Goal: Task Accomplishment & Management: Manage account settings

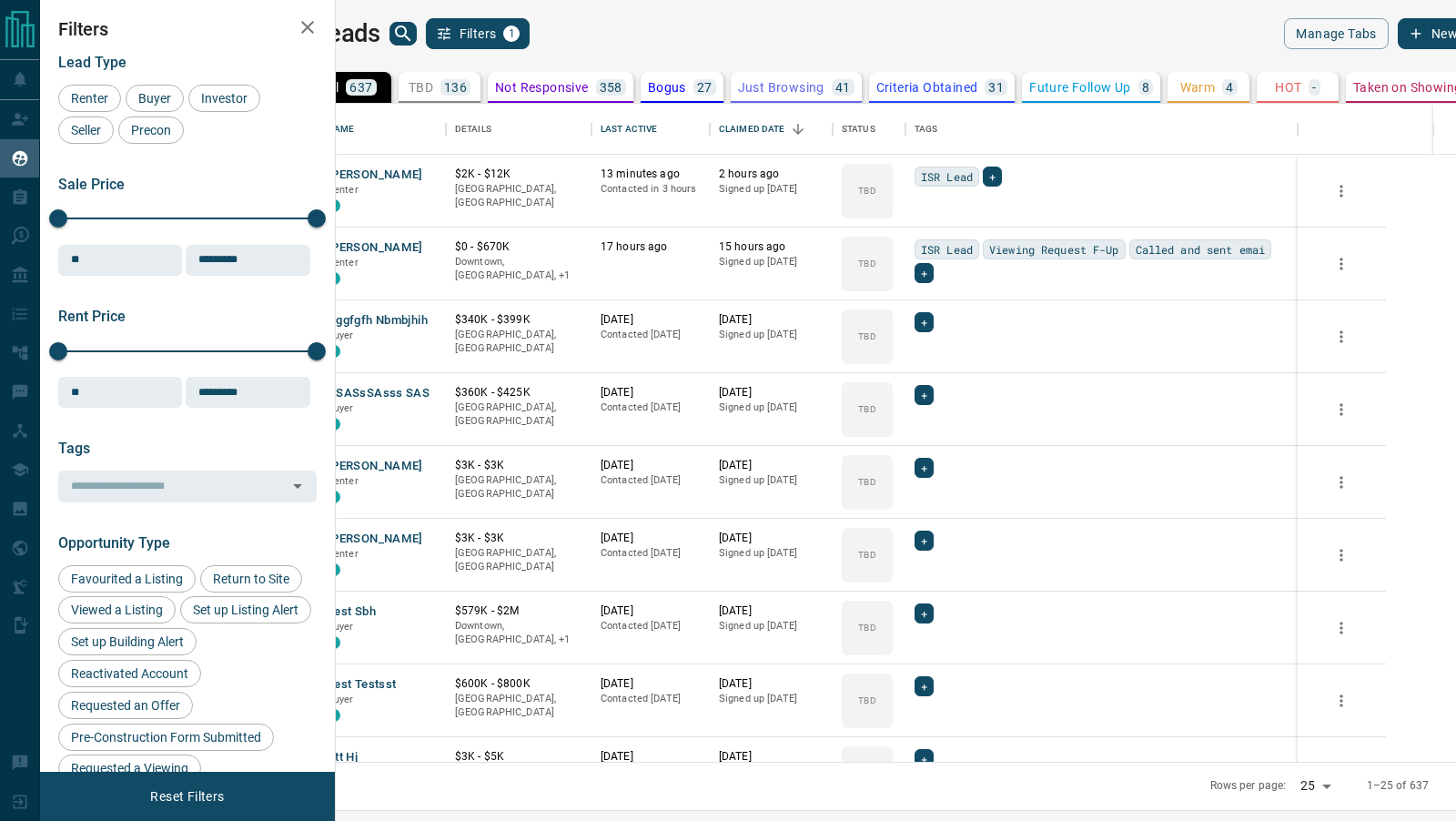
scroll to position [659, 1113]
click at [423, 178] on button "[PERSON_NAME]" at bounding box center [375, 174] width 95 height 18
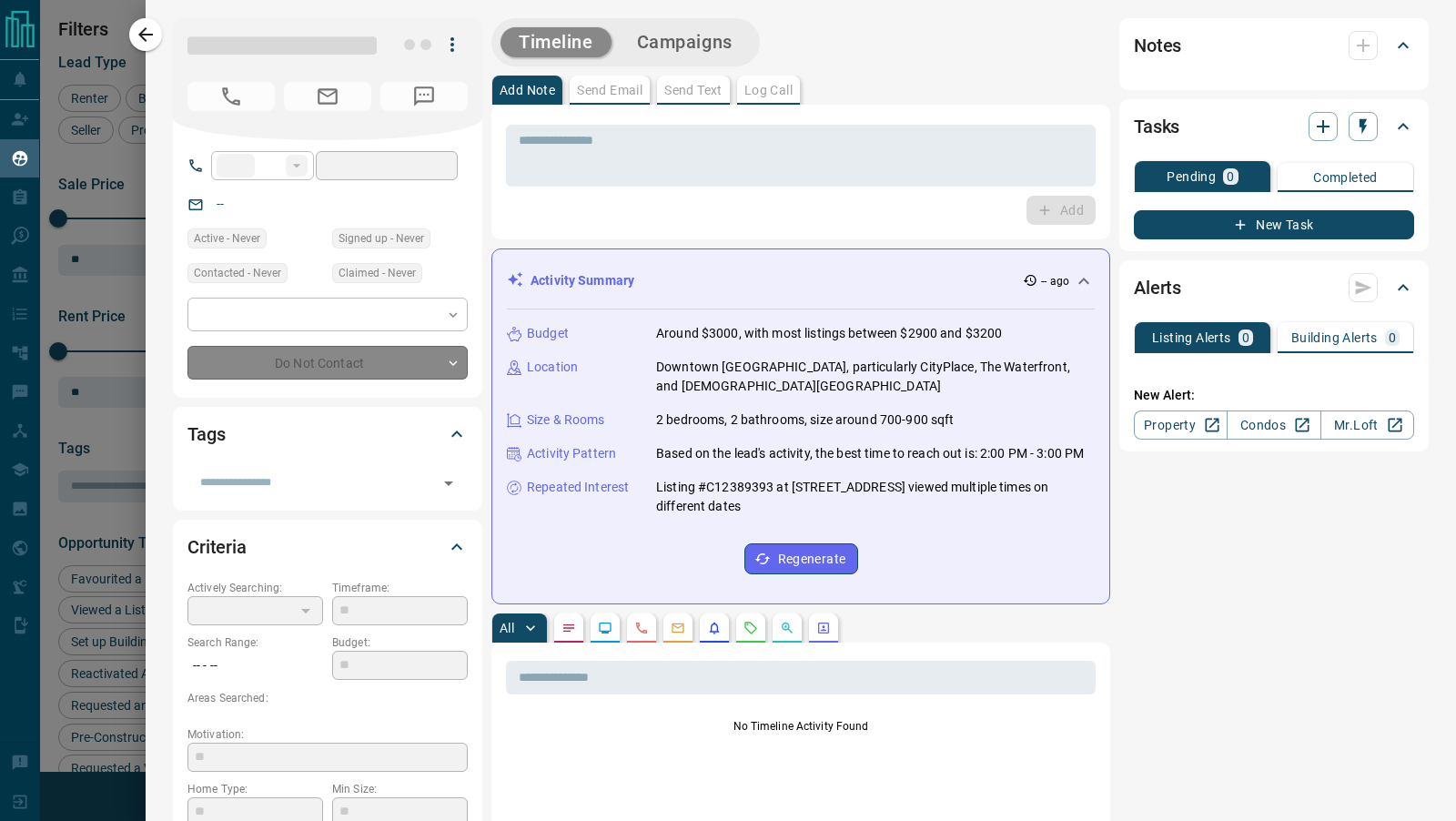
type input "**"
type input "**********"
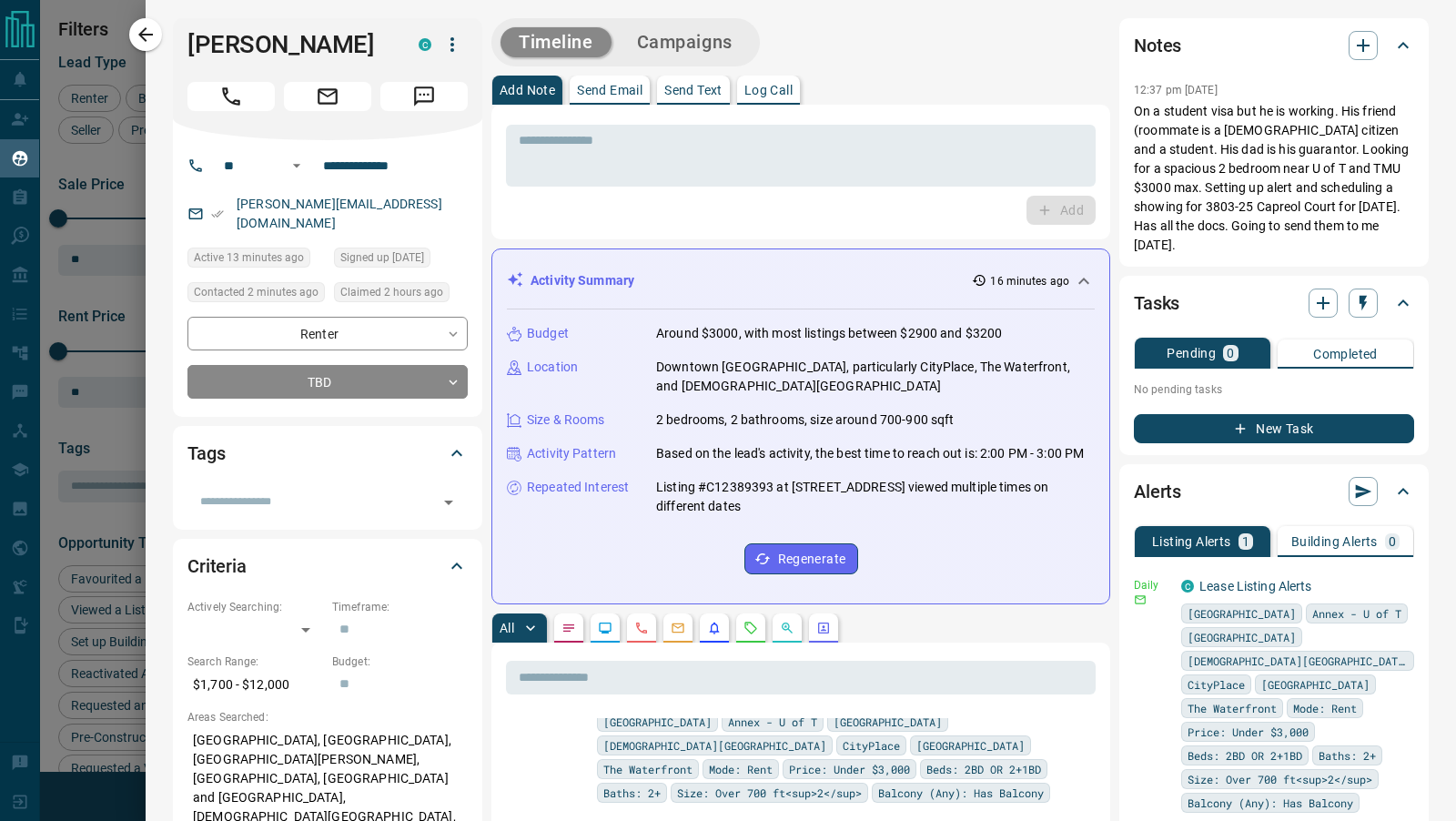
scroll to position [0, 0]
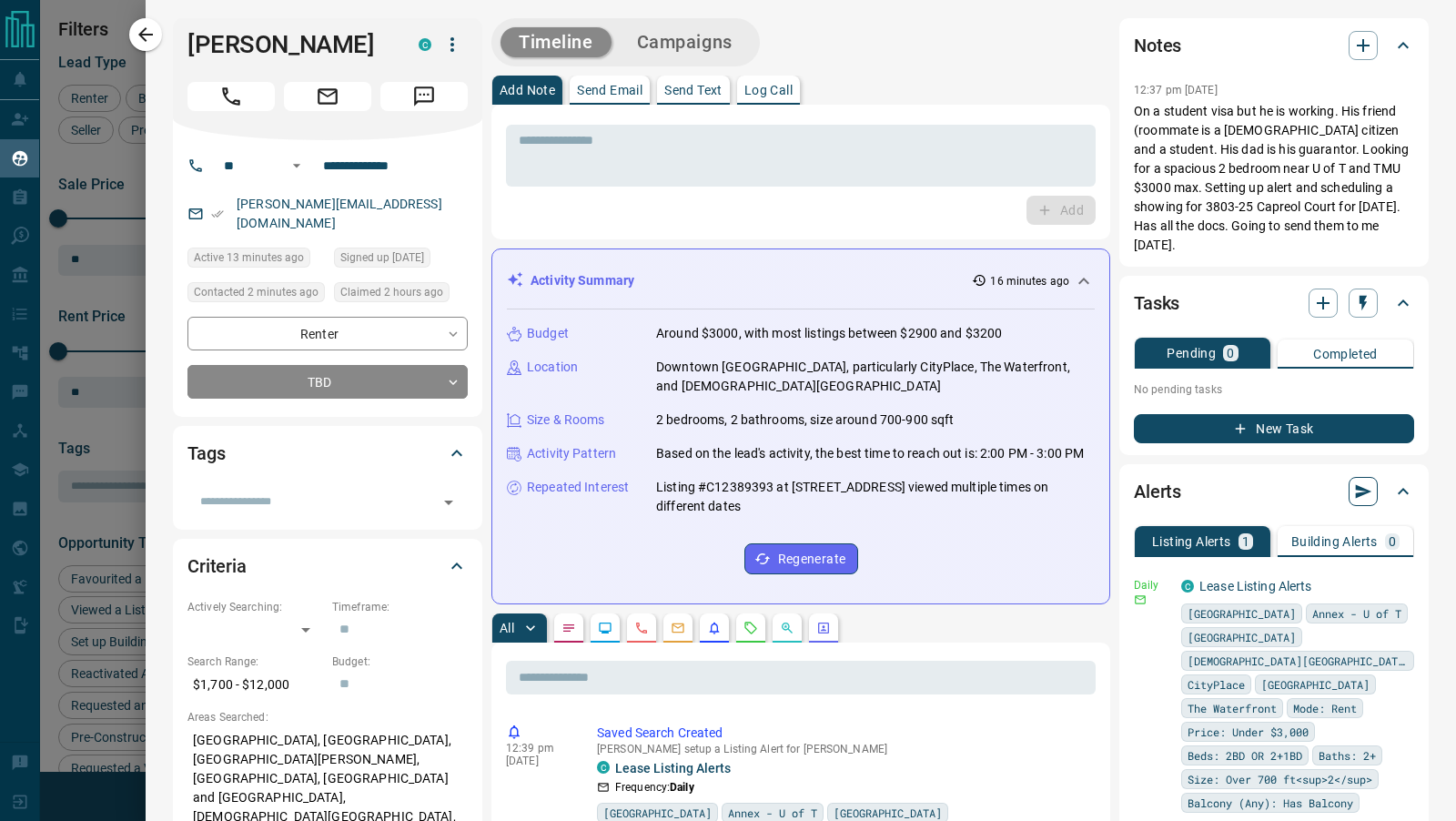
click at [1365, 481] on button "button" at bounding box center [1363, 491] width 29 height 29
click at [1319, 506] on li "Send all - LISTING - alerts Now" at bounding box center [1284, 507] width 189 height 27
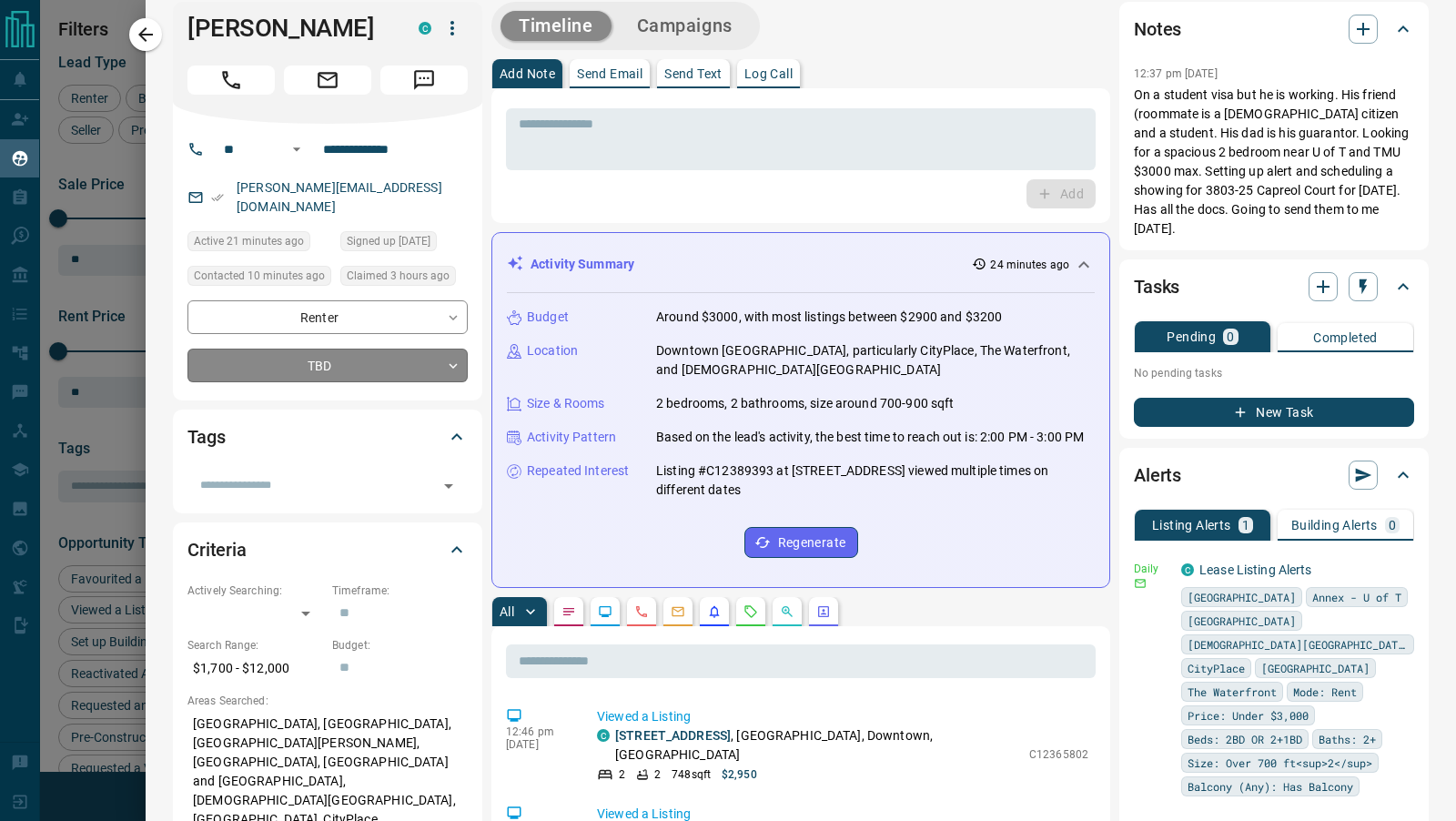
click at [353, 334] on body "Lead Transfers Claim Leads My Leads Tasks Opportunities Deals Campaigns Automat…" at bounding box center [728, 398] width 1456 height 798
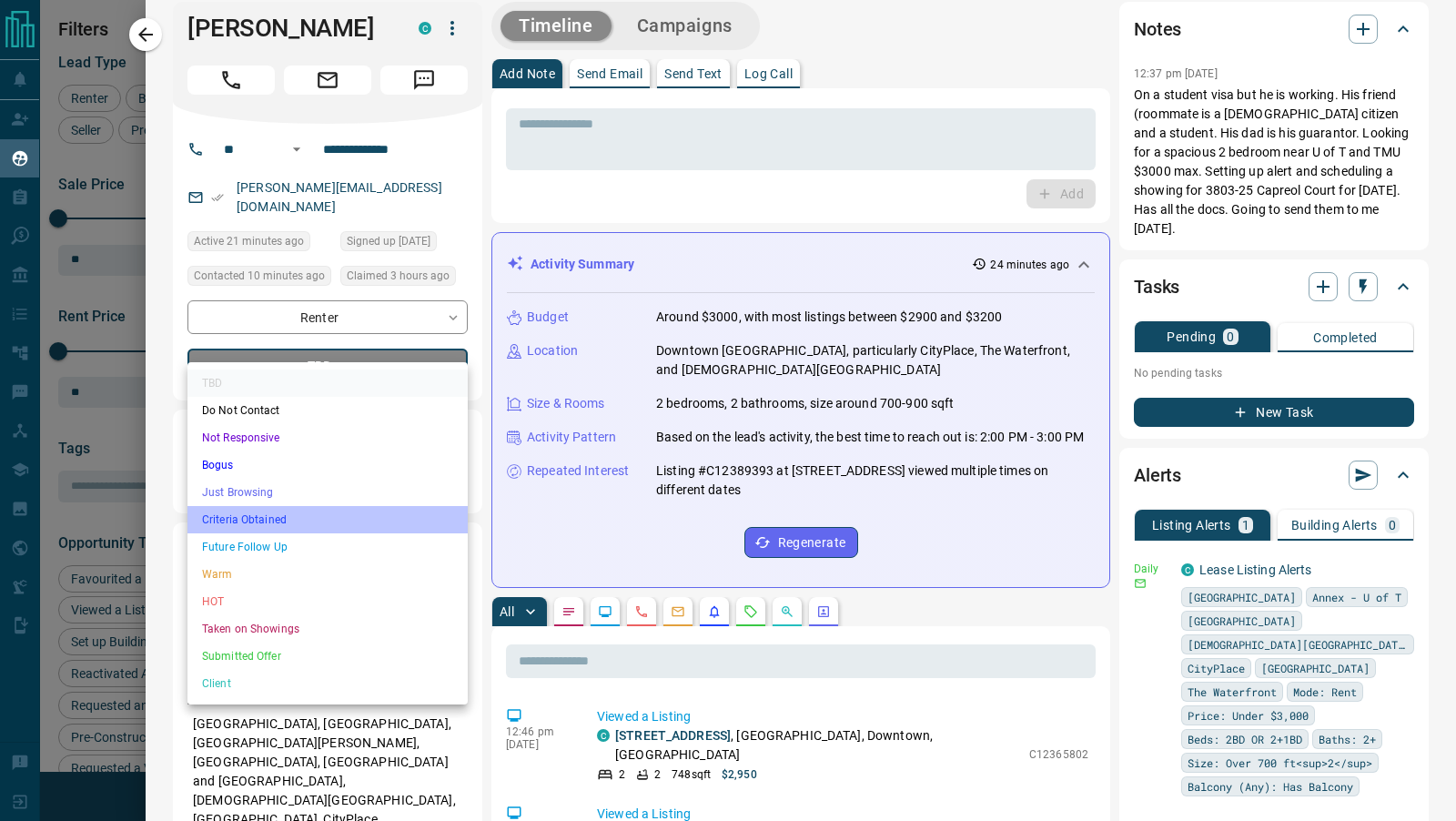
click at [252, 522] on li "Criteria Obtained" at bounding box center [328, 519] width 280 height 27
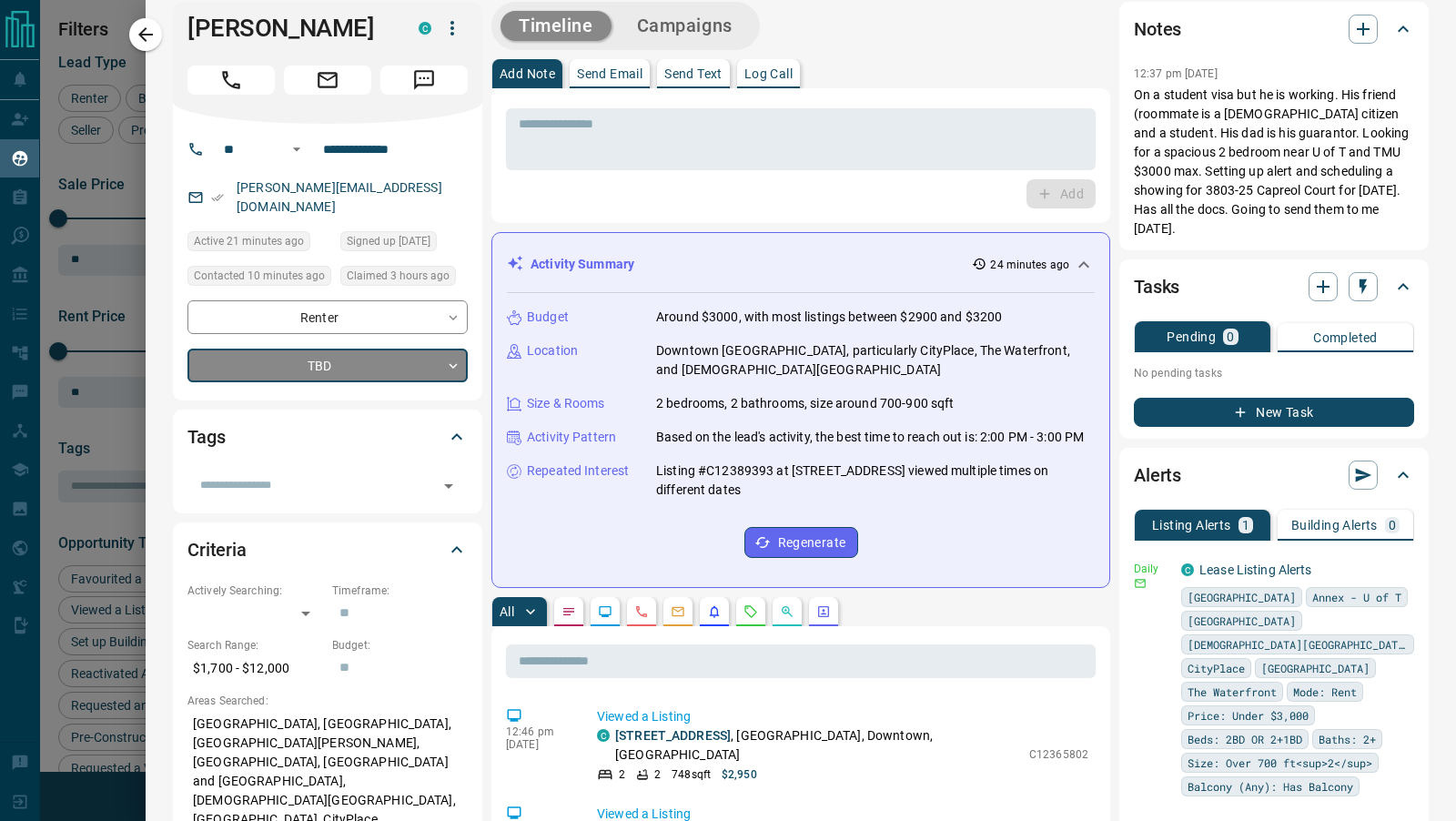
type input "*"
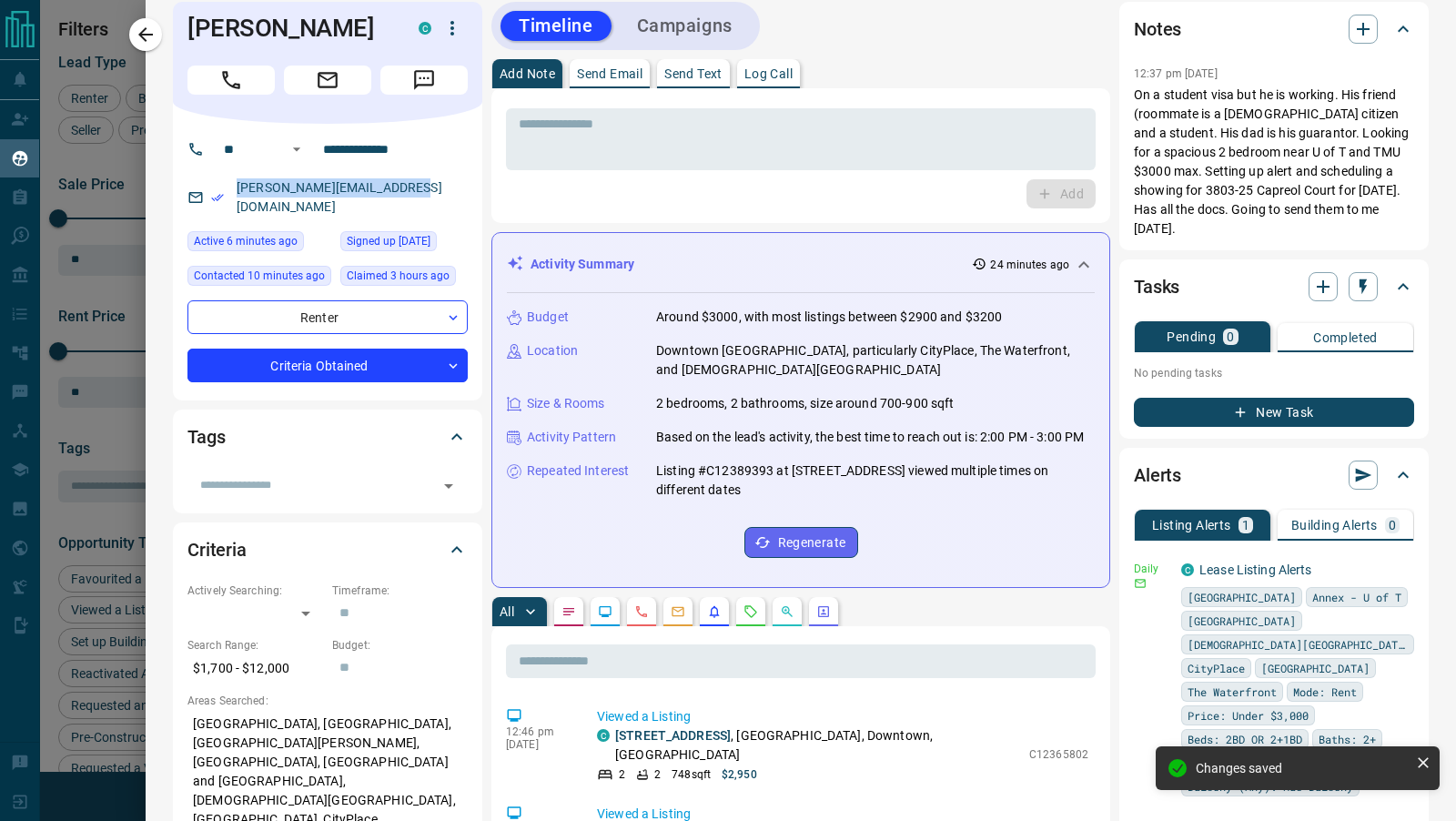
drag, startPoint x: 427, startPoint y: 188, endPoint x: 234, endPoint y: 185, distance: 193.0
click at [234, 185] on div "[PERSON_NAME][EMAIL_ADDRESS][DOMAIN_NAME]" at bounding box center [328, 197] width 280 height 49
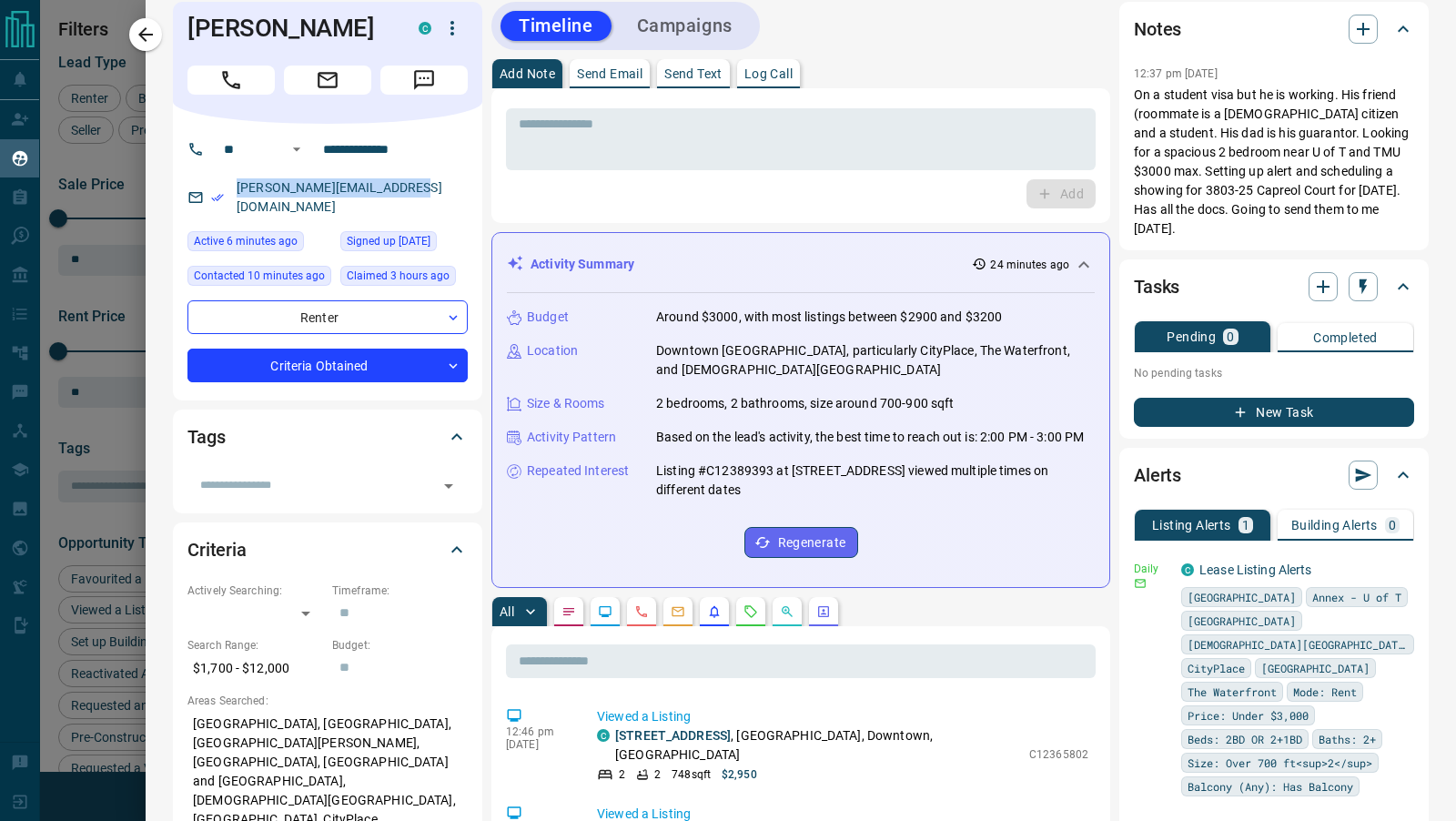
copy link "[PERSON_NAME][EMAIL_ADDRESS][DOMAIN_NAME]"
click at [1235, 404] on icon "button" at bounding box center [1240, 412] width 17 height 17
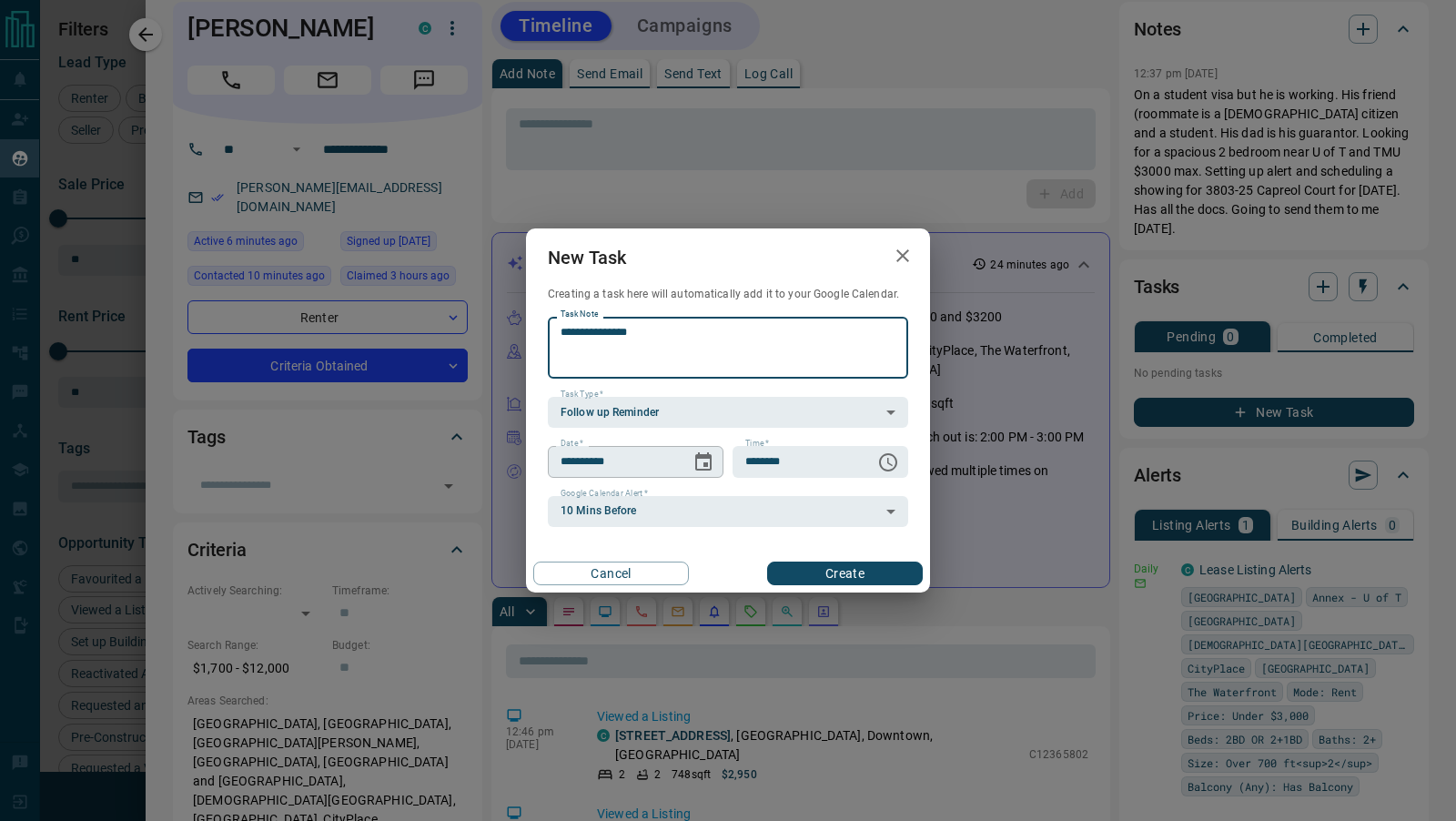
type textarea "**********"
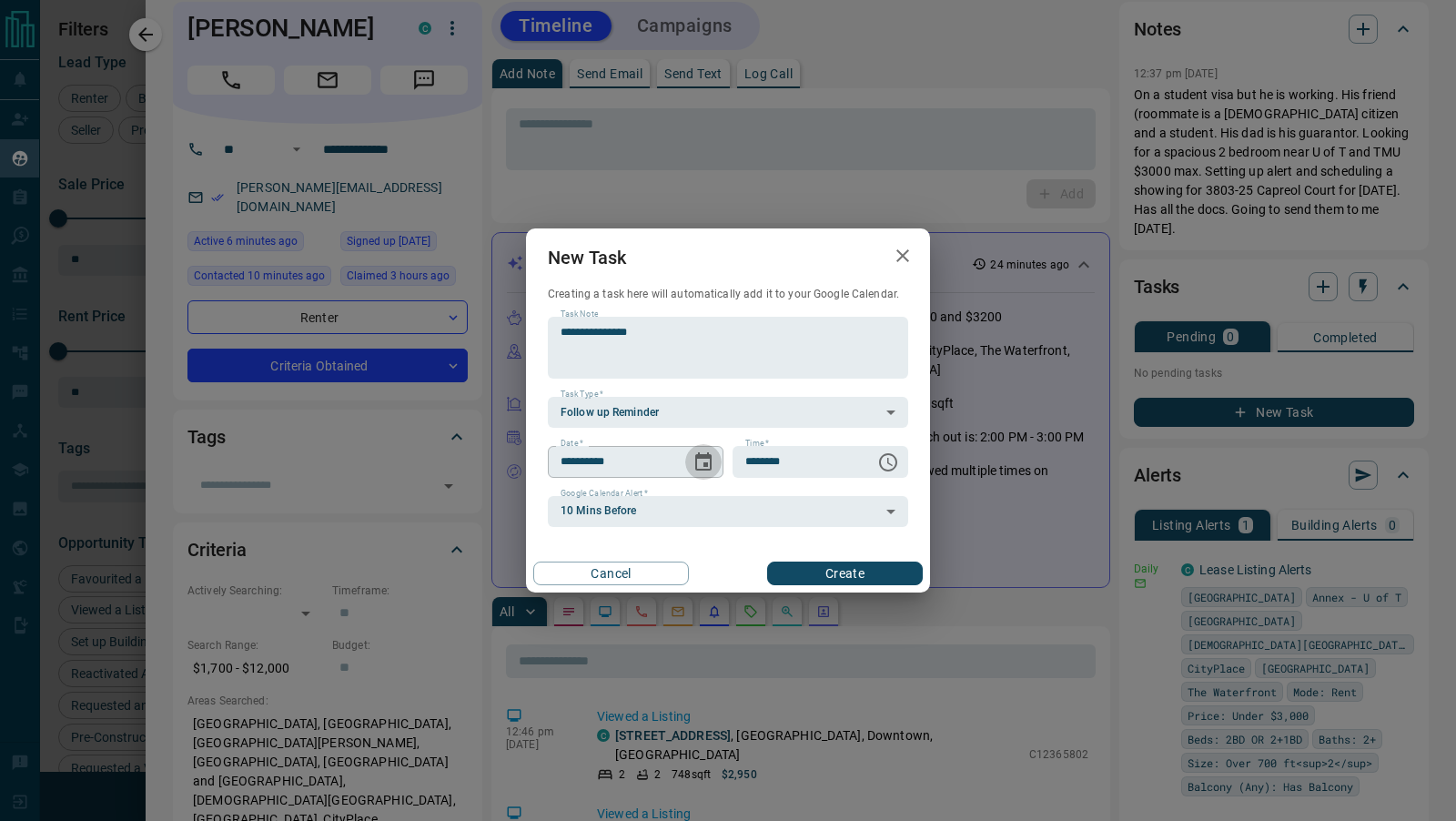
click at [708, 464] on icon "Choose date, selected date is Sep 17, 2025" at bounding box center [703, 462] width 21 height 21
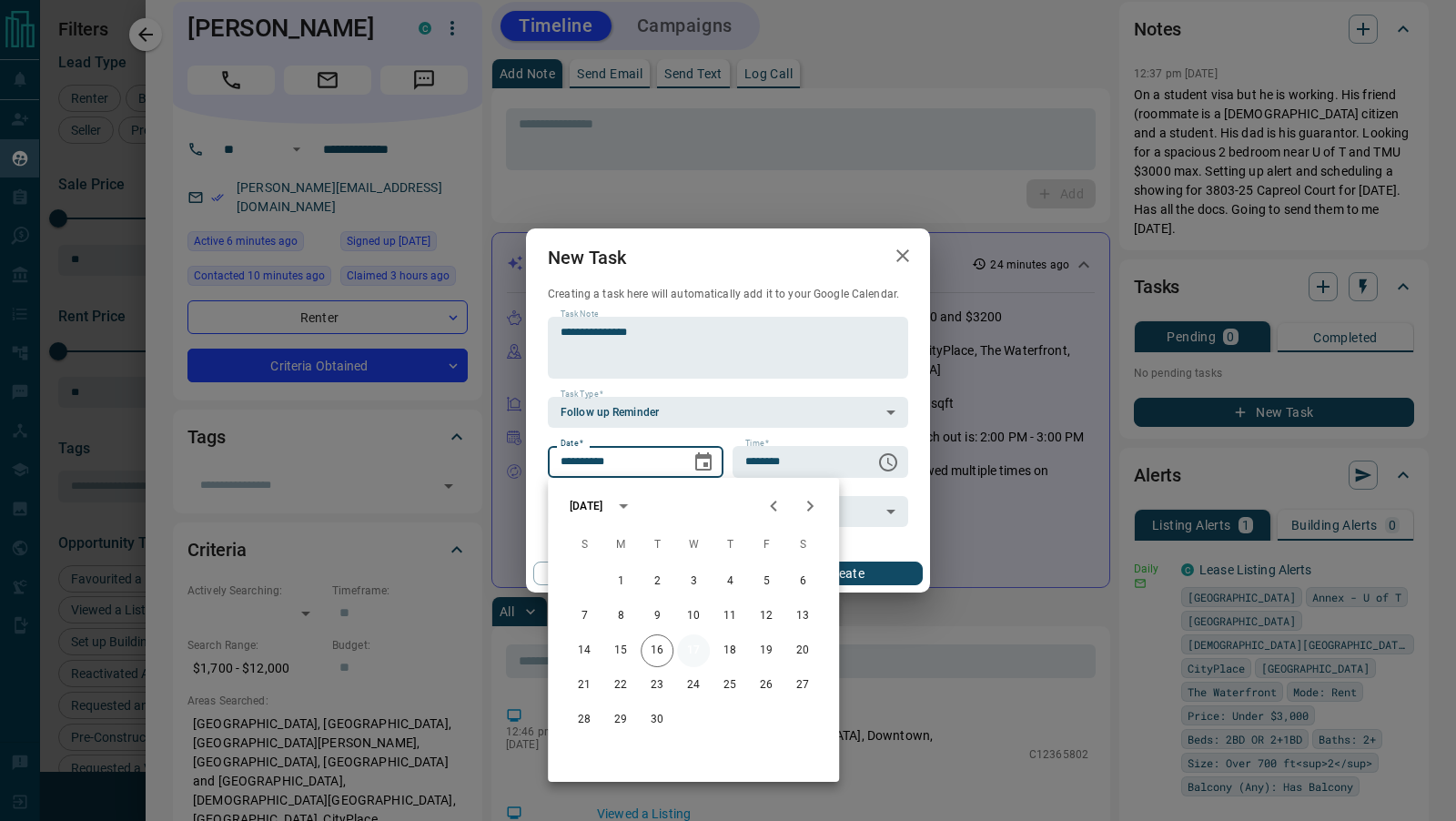
click at [702, 647] on button "17" at bounding box center [693, 650] width 33 height 33
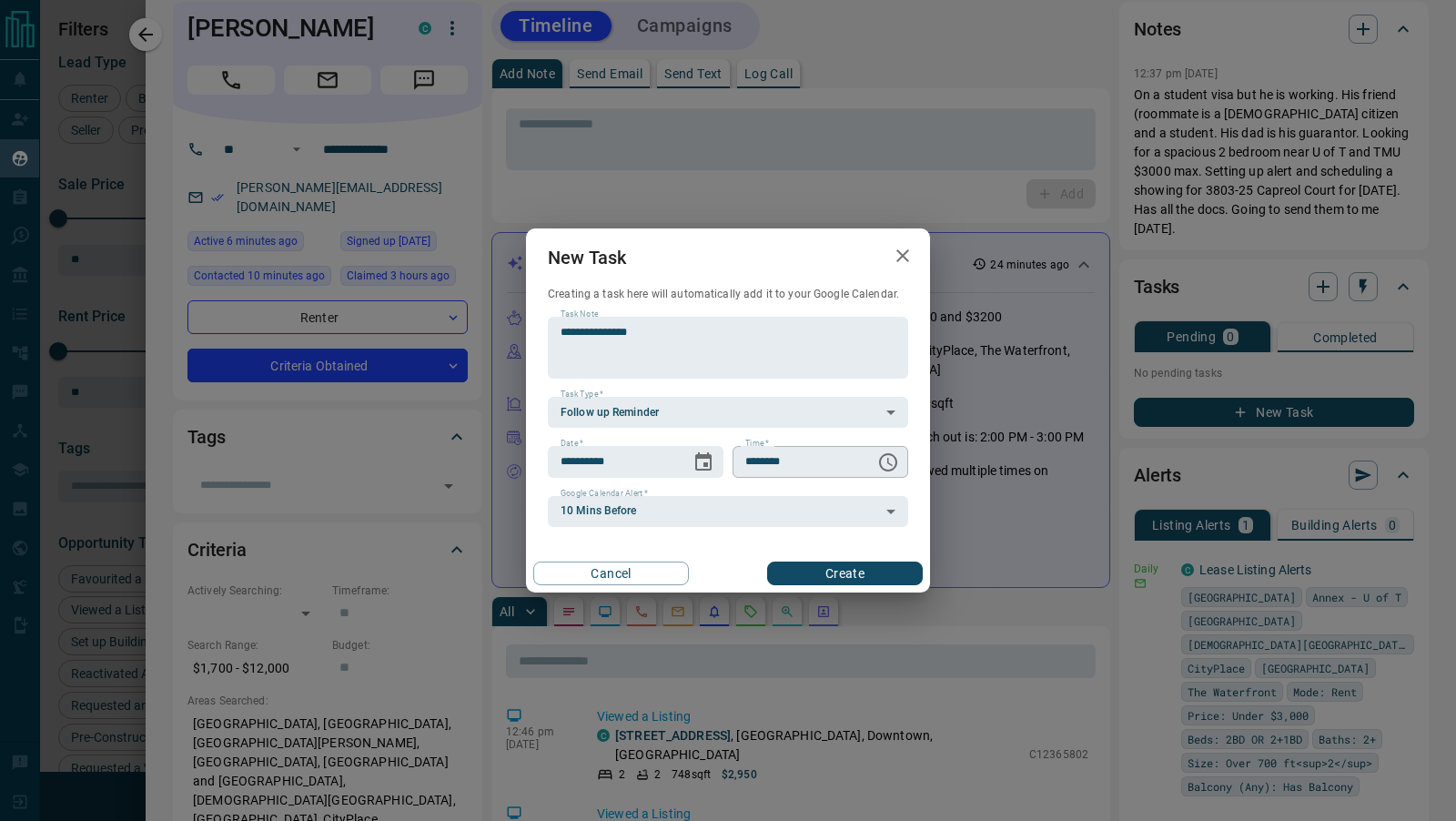
click at [896, 466] on icon "Choose time, selected time is 6:00 AM" at bounding box center [888, 462] width 21 height 21
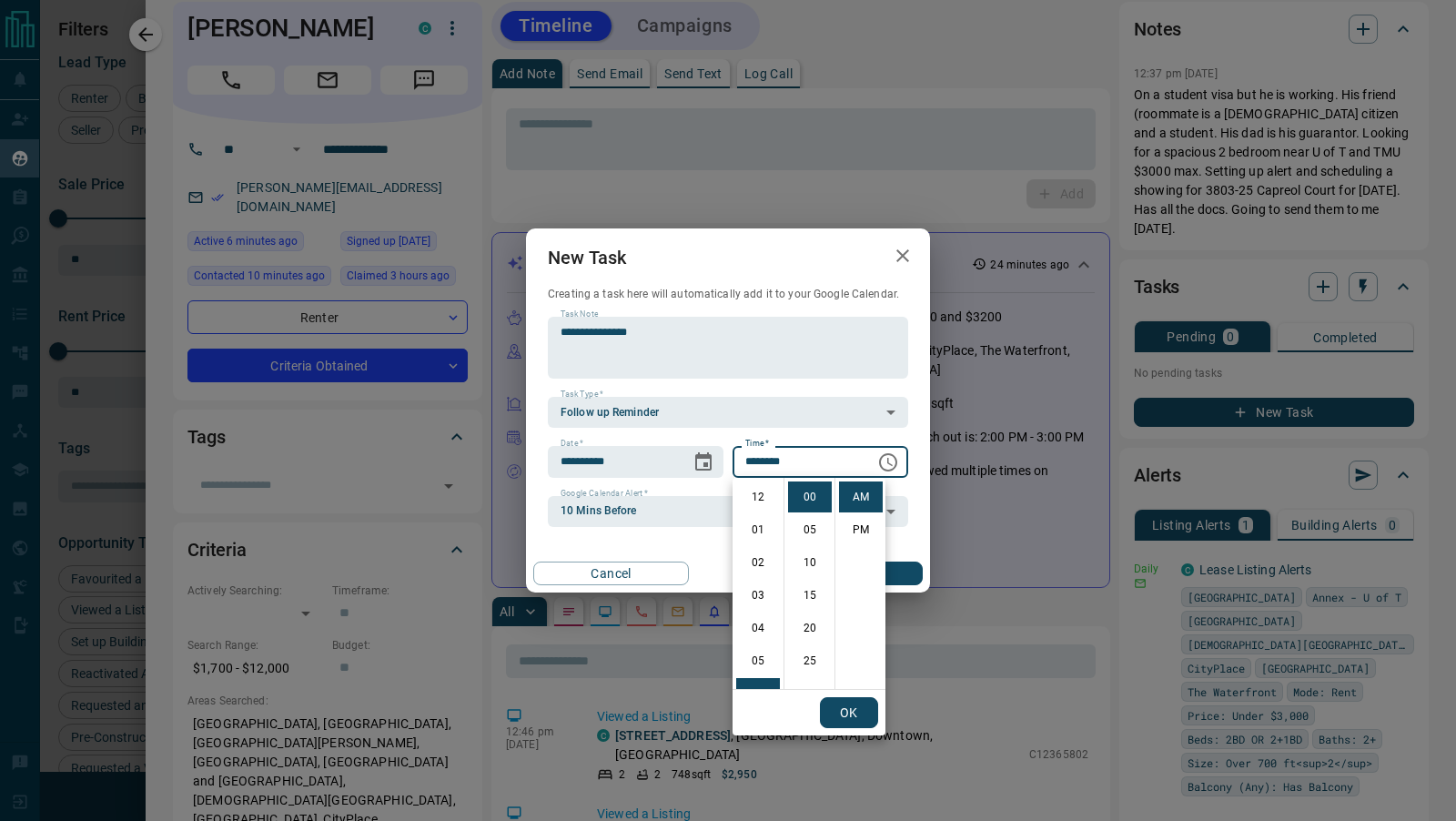
scroll to position [197, 0]
click at [751, 665] on li "11" at bounding box center [758, 660] width 44 height 31
type input "********"
click at [839, 711] on button "OK" at bounding box center [849, 712] width 58 height 31
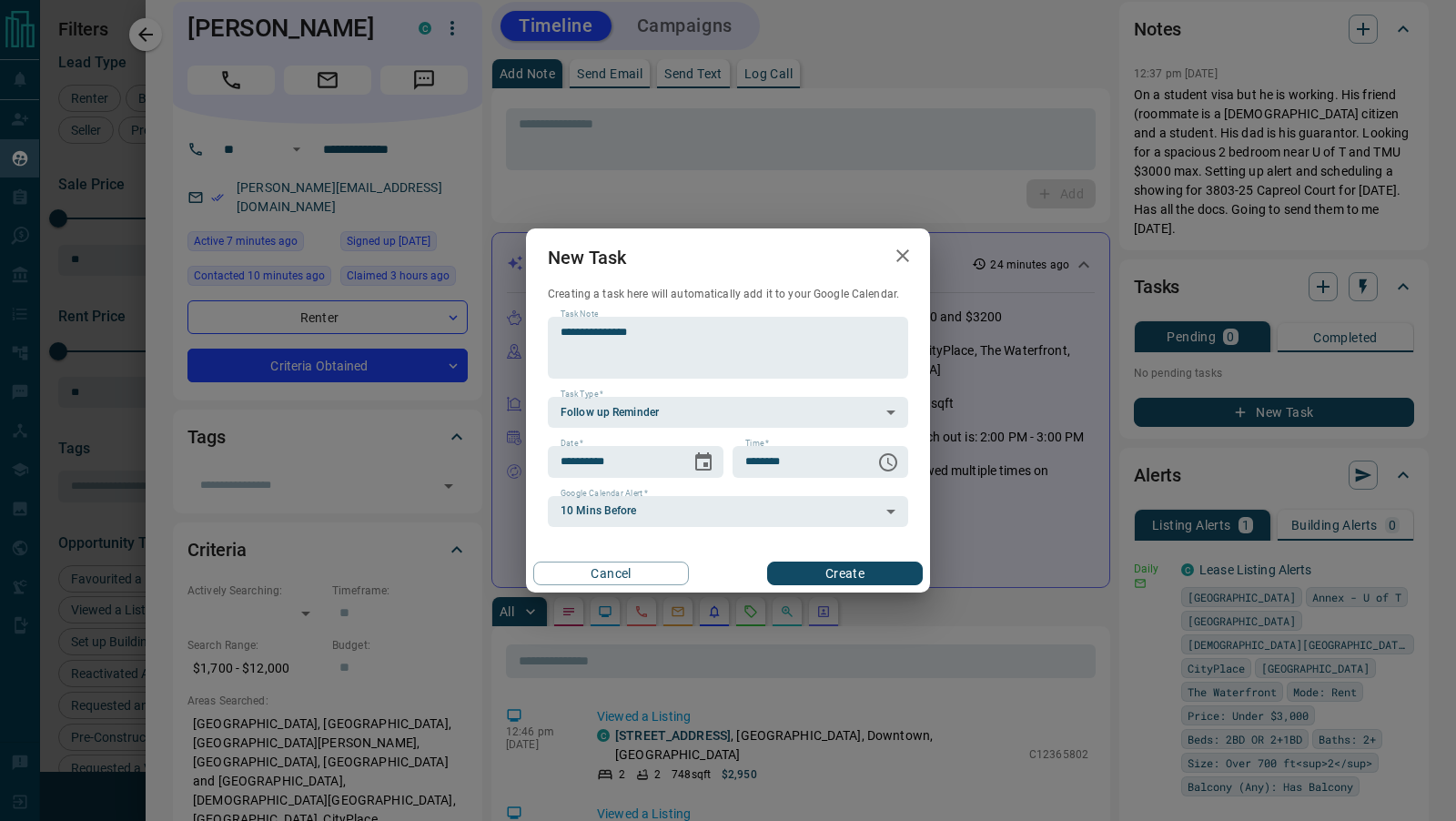
click at [898, 573] on button "Create" at bounding box center [845, 573] width 156 height 23
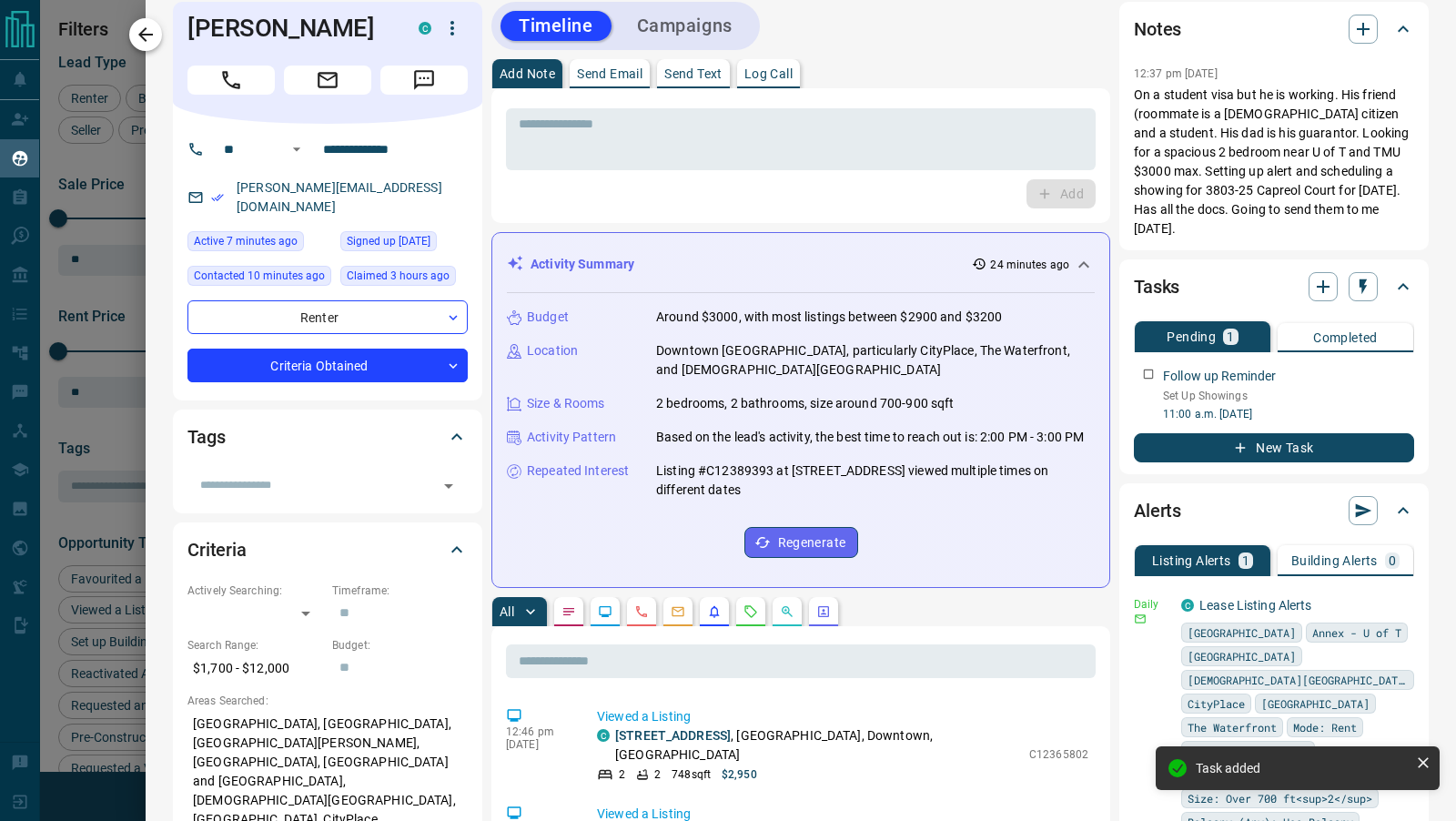
click at [152, 39] on icon "button" at bounding box center [145, 34] width 21 height 21
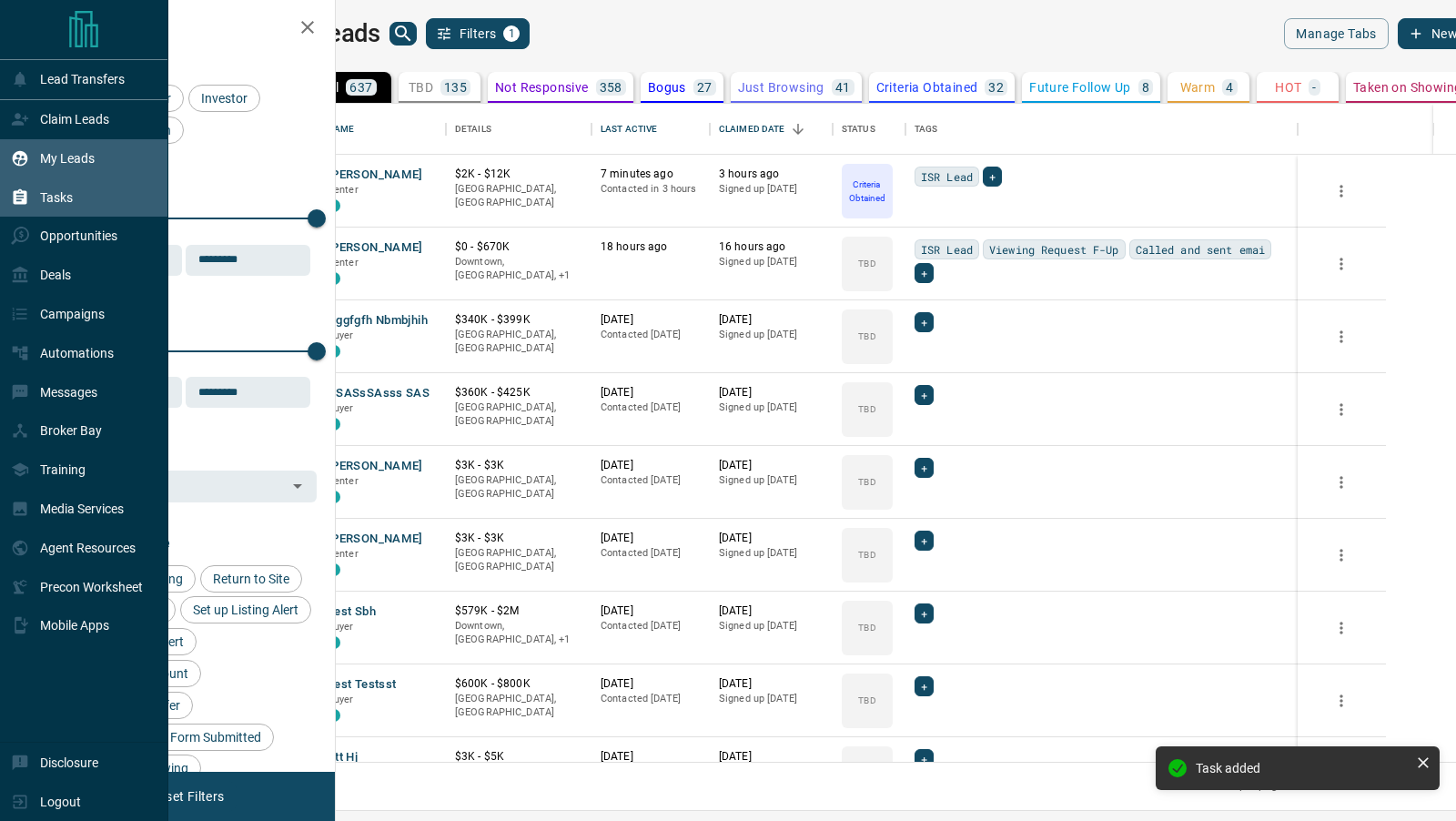
click at [61, 206] on div "Tasks" at bounding box center [42, 197] width 62 height 30
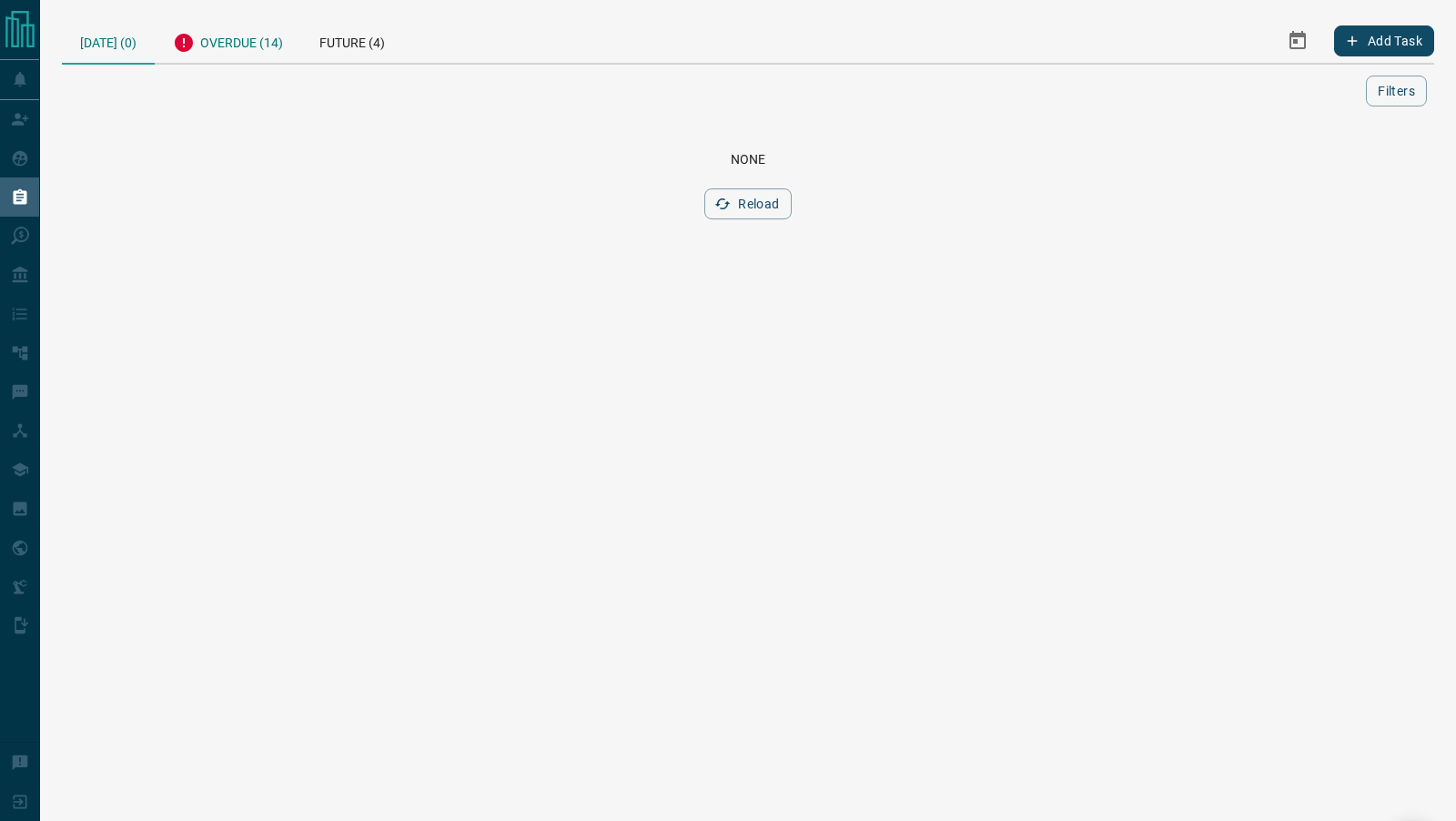
click at [241, 46] on div "Overdue (14)" at bounding box center [228, 41] width 147 height 45
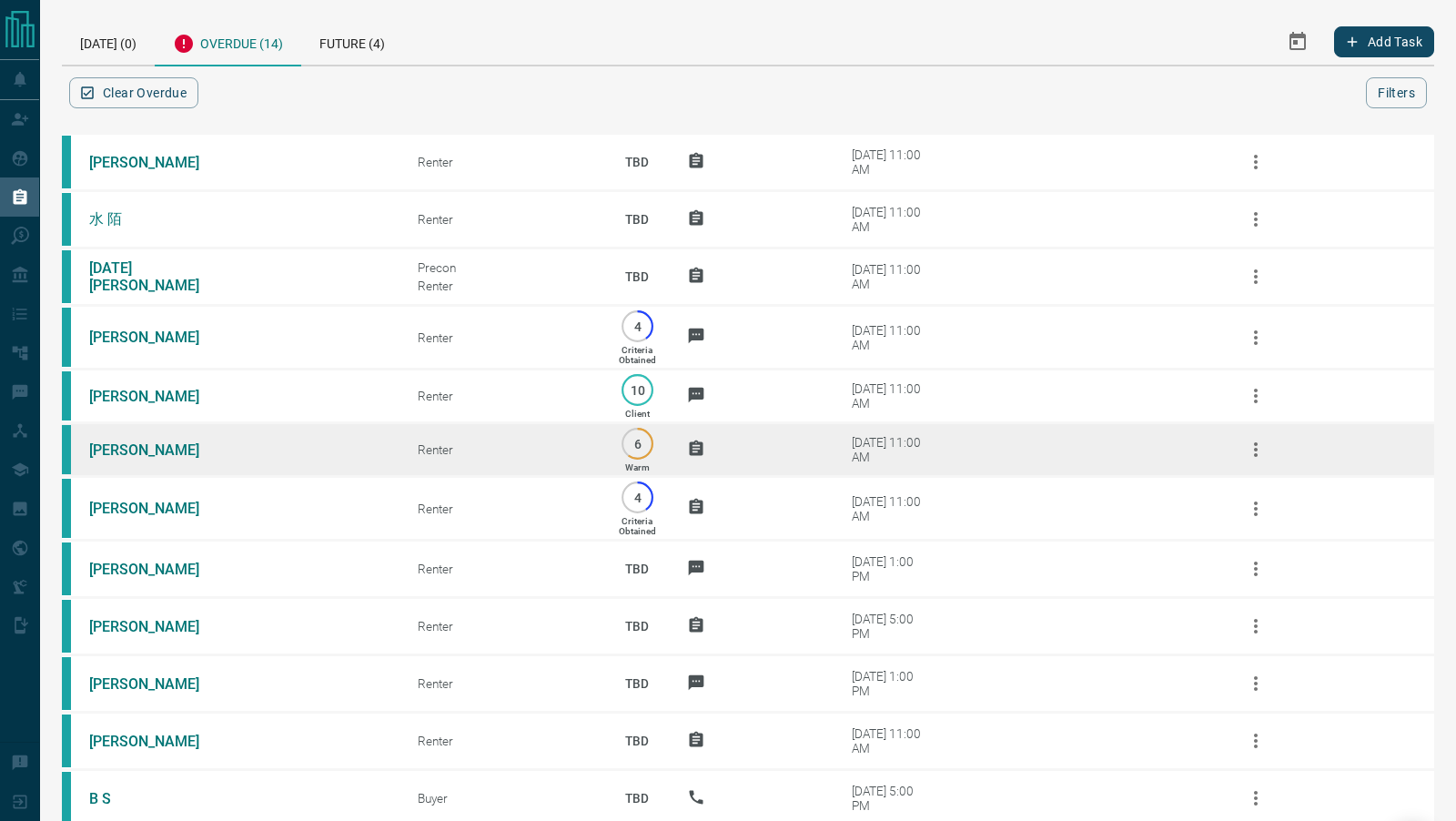
scroll to position [212, 0]
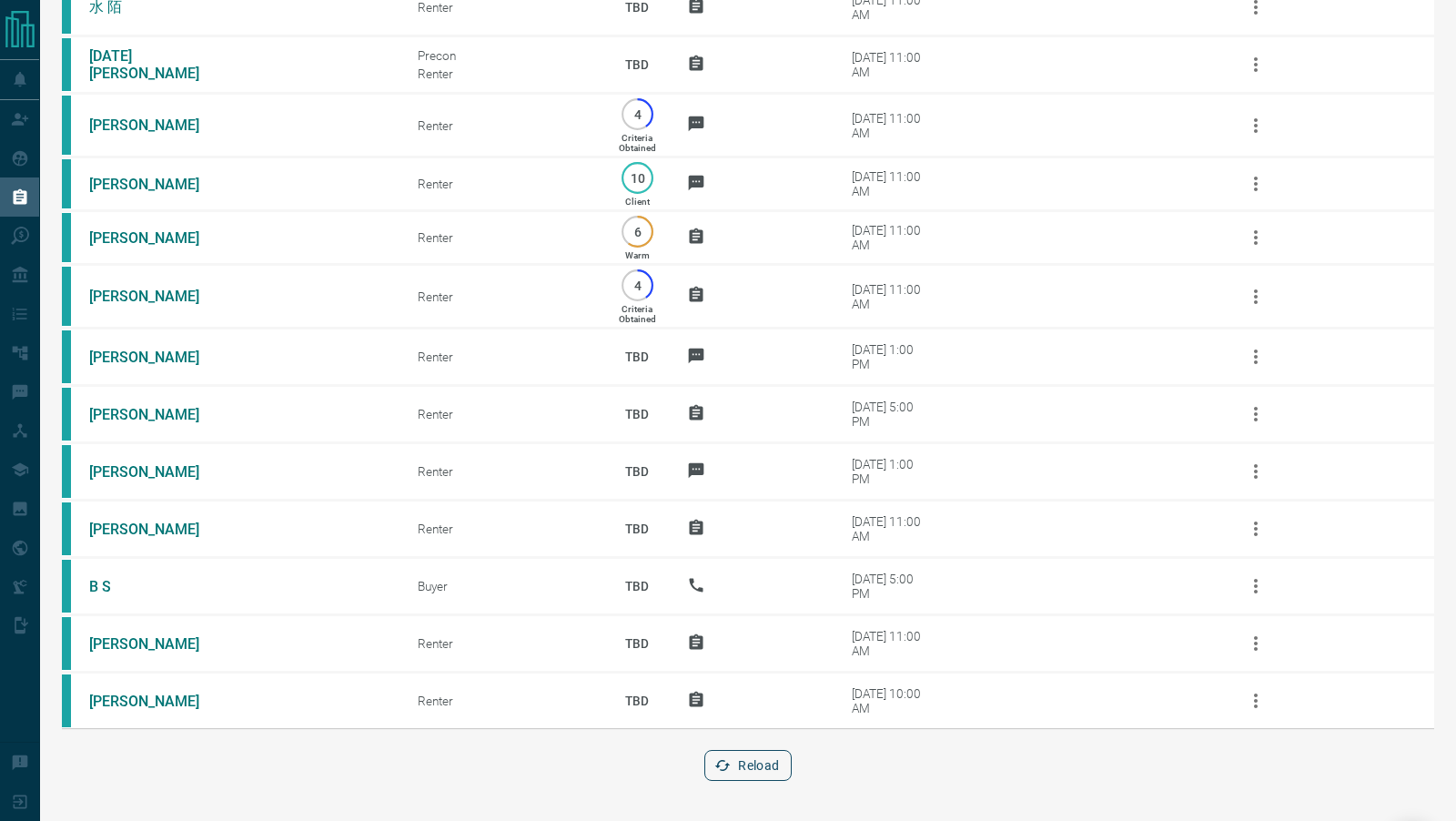
click at [758, 764] on button "Reload" at bounding box center [748, 765] width 87 height 31
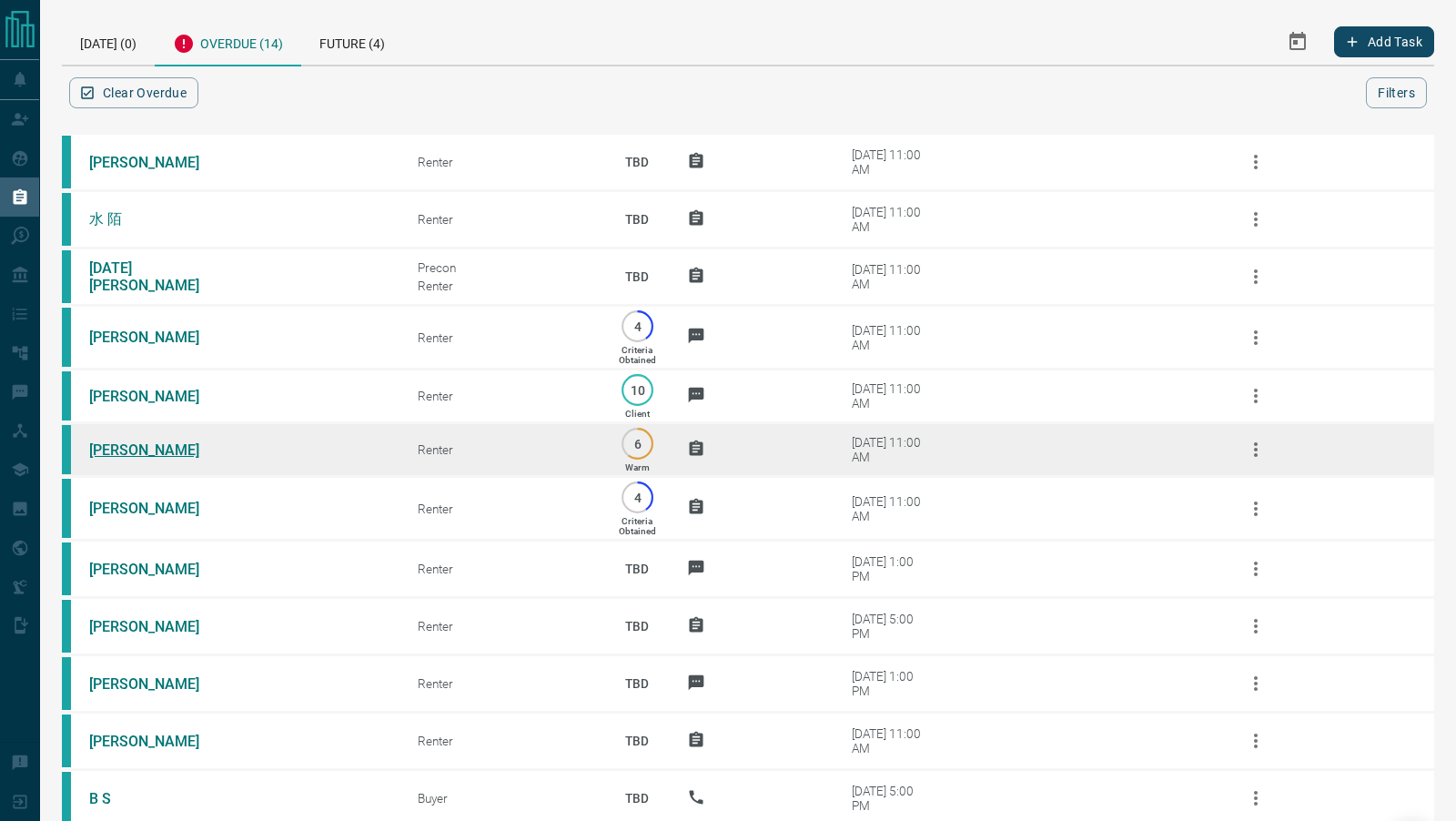
click at [163, 452] on link "[PERSON_NAME]" at bounding box center [158, 450] width 136 height 18
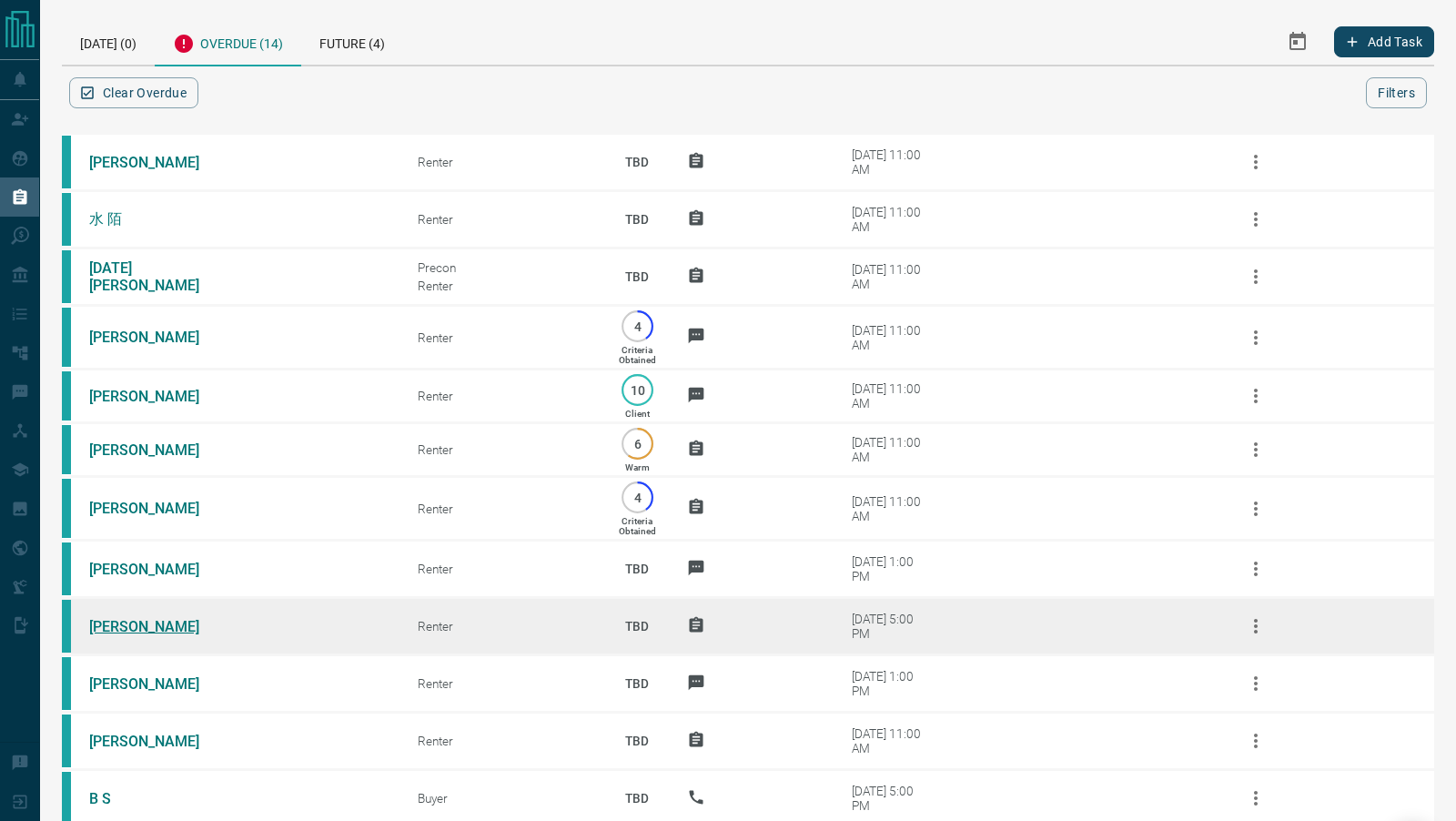
click at [114, 635] on link "[PERSON_NAME]" at bounding box center [158, 626] width 136 height 18
